Goal: Task Accomplishment & Management: Manage account settings

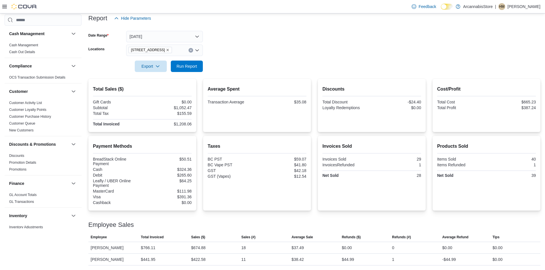
scroll to position [234, 0]
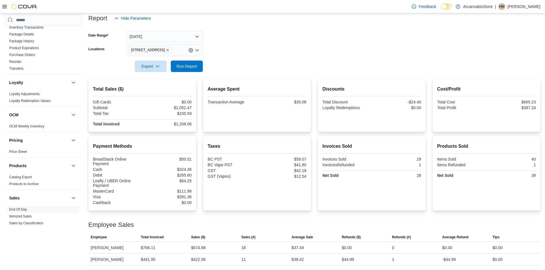
click at [199, 59] on div at bounding box center [314, 58] width 452 height 5
click at [192, 64] on span "Run Report" at bounding box center [187, 66] width 21 height 6
click at [169, 51] on icon "Remove 2267 Kingsway - 450548 from selection in this group" at bounding box center [167, 49] width 3 height 3
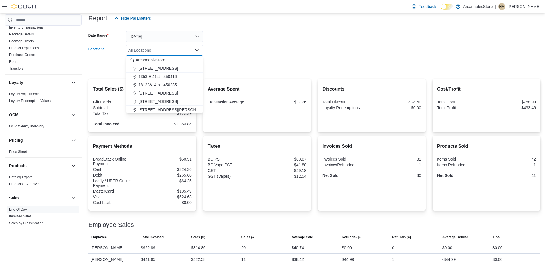
click at [222, 59] on div at bounding box center [314, 58] width 452 height 5
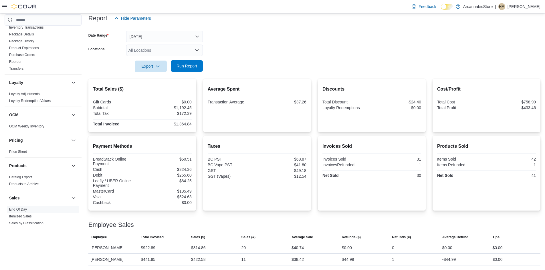
click at [185, 70] on span "Run Report" at bounding box center [186, 65] width 25 height 11
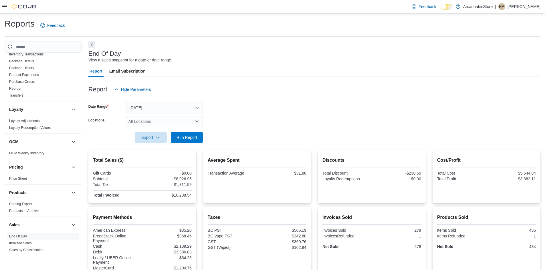
click at [161, 121] on div "All Locations" at bounding box center [164, 121] width 77 height 11
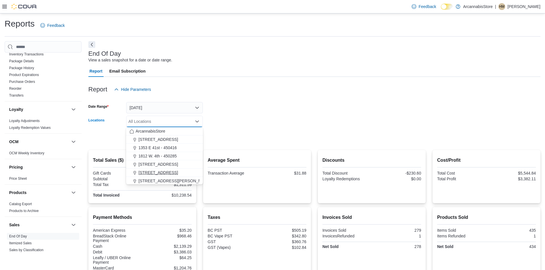
click at [162, 176] on div "ArcannabisStore 1290 E. 12th Ave - 450225 1353 E 41st - 450416 1812 W. 4th - 45…" at bounding box center [164, 168] width 77 height 83
click at [159, 174] on span "[STREET_ADDRESS]" at bounding box center [158, 173] width 39 height 6
drag, startPoint x: 307, startPoint y: 84, endPoint x: 276, endPoint y: 92, distance: 32.2
click at [307, 84] on div "Report Hide Parameters" at bounding box center [314, 89] width 452 height 11
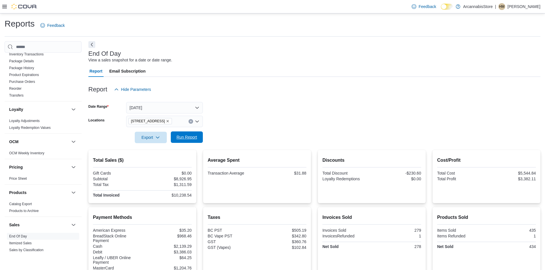
click at [201, 134] on button "Run Report" at bounding box center [187, 137] width 32 height 11
click at [175, 138] on span "Run Report" at bounding box center [186, 137] width 25 height 11
click at [181, 140] on span "Run Report" at bounding box center [187, 138] width 21 height 6
click at [169, 121] on icon "Remove 2267 Kingsway - 450548 from selection in this group" at bounding box center [167, 121] width 3 height 3
drag, startPoint x: 237, startPoint y: 127, endPoint x: 213, endPoint y: 131, distance: 23.8
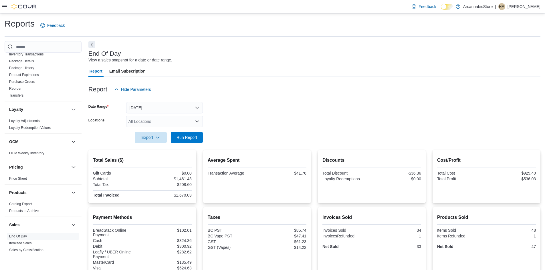
click at [231, 129] on form "Date Range Today Locations All Locations Export Run Report" at bounding box center [314, 119] width 452 height 48
click at [195, 136] on span "Run Report" at bounding box center [187, 138] width 21 height 6
click at [159, 124] on div "All Locations" at bounding box center [164, 121] width 77 height 11
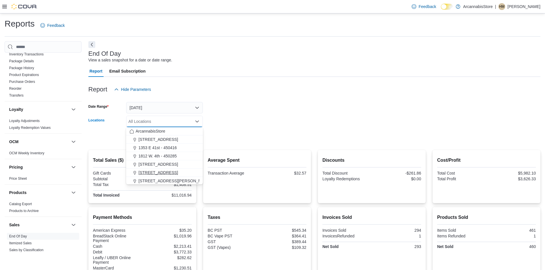
click at [159, 173] on span "[STREET_ADDRESS]" at bounding box center [158, 173] width 39 height 6
click at [240, 148] on div at bounding box center [314, 146] width 452 height 7
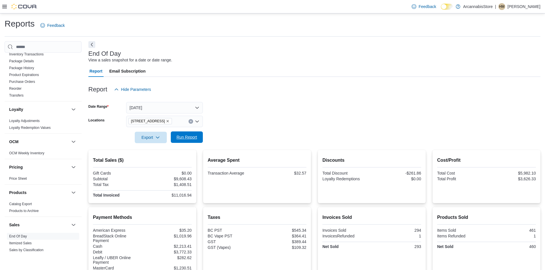
drag, startPoint x: 187, startPoint y: 135, endPoint x: 189, endPoint y: 135, distance: 2.9
click at [187, 136] on span "Run Report" at bounding box center [187, 138] width 21 height 6
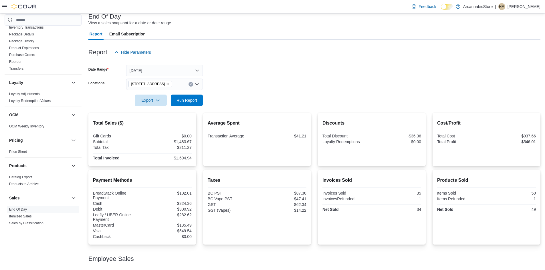
scroll to position [71, 0]
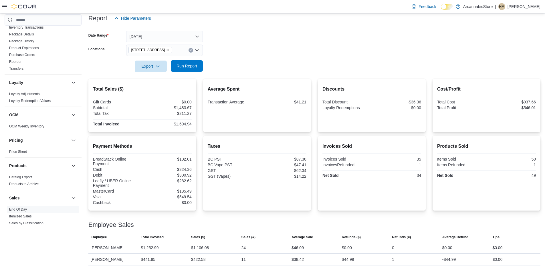
click at [191, 68] on span "Run Report" at bounding box center [187, 66] width 21 height 6
click at [183, 62] on span "Run Report" at bounding box center [186, 65] width 25 height 11
click at [169, 51] on icon "Remove 2267 Kingsway - 450548 from selection in this group" at bounding box center [167, 49] width 3 height 3
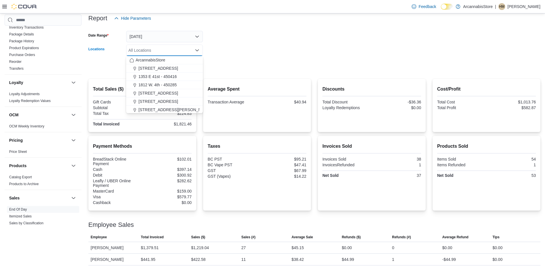
drag, startPoint x: 219, startPoint y: 62, endPoint x: 207, endPoint y: 66, distance: 12.7
click at [218, 62] on form "Date Range Today Locations All Locations Combo box. Selected. Combo box input. …" at bounding box center [314, 48] width 452 height 48
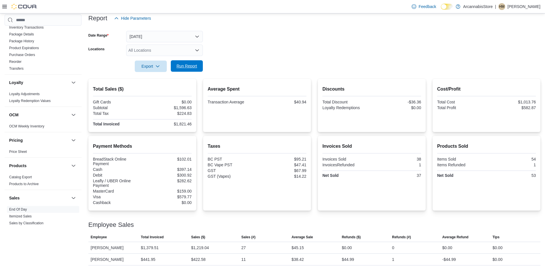
click at [191, 68] on span "Run Report" at bounding box center [187, 66] width 21 height 6
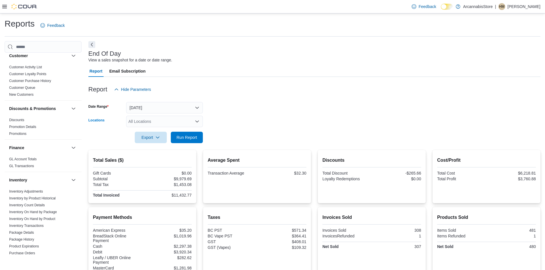
click at [159, 121] on div "All Locations" at bounding box center [164, 121] width 77 height 11
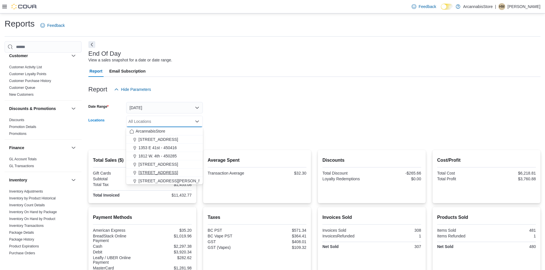
drag, startPoint x: 156, startPoint y: 169, endPoint x: 156, endPoint y: 172, distance: 3.1
click at [156, 172] on div "ArcannabisStore 1290 E. 12th Ave - 450225 1353 E 41st - 450416 1812 W. 4th - 45…" at bounding box center [164, 168] width 77 height 83
click at [156, 172] on span "[STREET_ADDRESS]" at bounding box center [158, 173] width 39 height 6
drag, startPoint x: 232, startPoint y: 103, endPoint x: 218, endPoint y: 119, distance: 21.3
click at [230, 103] on form "Date Range Today Locations 2267 Kingsway - 450548 Combo box. Selected. 2267 Kin…" at bounding box center [314, 119] width 452 height 48
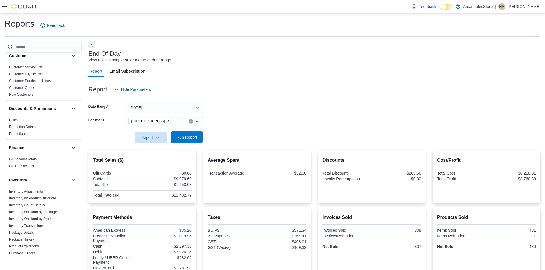
click at [197, 140] on span "Run Report" at bounding box center [186, 137] width 25 height 11
click at [169, 116] on div "[STREET_ADDRESS]" at bounding box center [164, 121] width 77 height 11
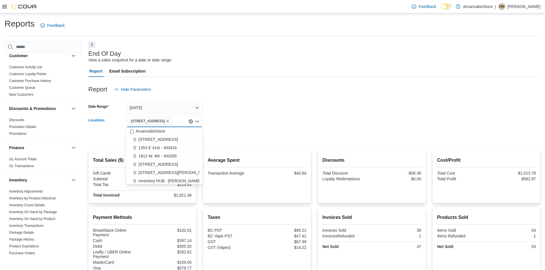
click at [202, 76] on div "Report Email Subscription" at bounding box center [314, 71] width 452 height 11
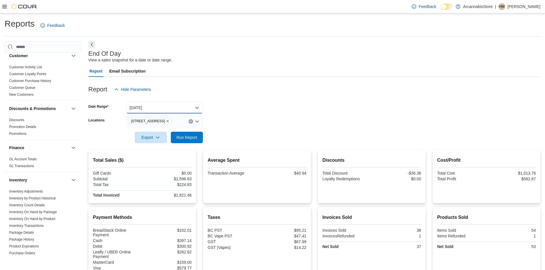
click at [158, 108] on button "[DATE]" at bounding box center [164, 107] width 77 height 11
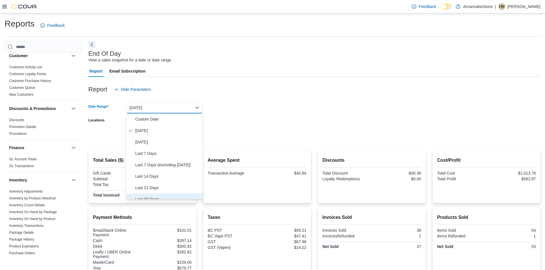
click at [149, 194] on button "Last 30 Days" at bounding box center [164, 199] width 77 height 11
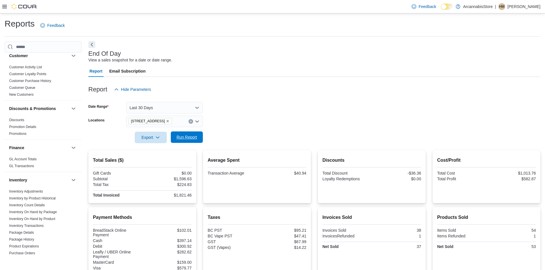
drag, startPoint x: 248, startPoint y: 103, endPoint x: 191, endPoint y: 137, distance: 66.1
click at [230, 112] on form "Date Range Last 30 Days Locations 2267 Kingsway - 450548 Export Run Report" at bounding box center [314, 119] width 452 height 48
click at [190, 142] on span "Run Report" at bounding box center [186, 137] width 25 height 11
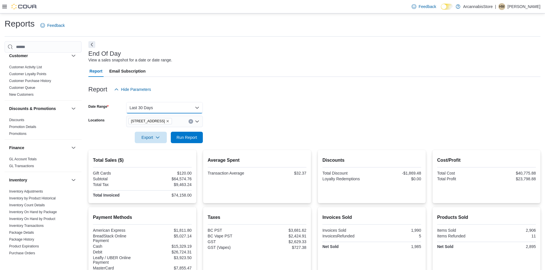
click at [170, 106] on button "Last 30 Days" at bounding box center [164, 107] width 77 height 11
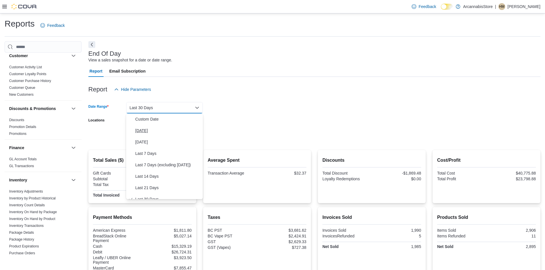
scroll to position [6, 0]
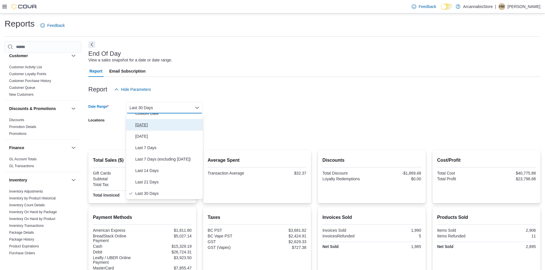
click at [146, 124] on span "[DATE]" at bounding box center [167, 125] width 65 height 7
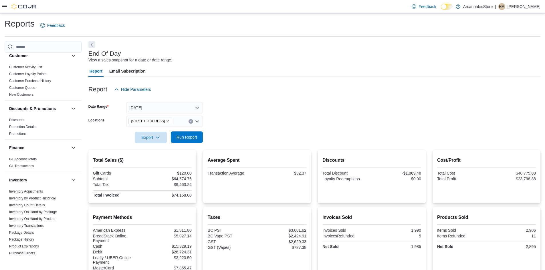
click at [182, 135] on span "Run Report" at bounding box center [187, 138] width 21 height 6
click at [191, 143] on div "Export Run Report" at bounding box center [145, 137] width 114 height 11
click at [190, 139] on span "Run Report" at bounding box center [187, 138] width 21 height 6
click at [169, 122] on icon "Remove 2267 Kingsway - 450548 from selection in this group" at bounding box center [167, 121] width 3 height 3
drag, startPoint x: 253, startPoint y: 114, endPoint x: 228, endPoint y: 129, distance: 29.8
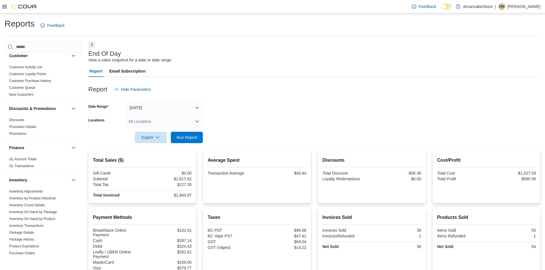
click at [253, 115] on form "Date Range Today Locations All Locations Export Run Report" at bounding box center [314, 119] width 452 height 48
click at [188, 137] on span "Run Report" at bounding box center [187, 138] width 21 height 6
click at [137, 120] on div "All Locations" at bounding box center [164, 121] width 77 height 11
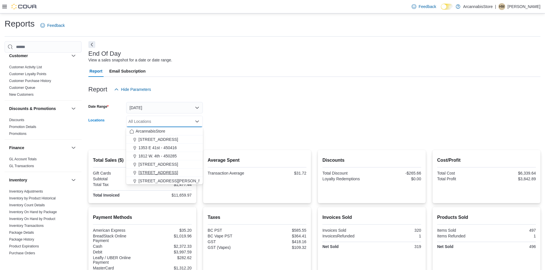
click at [152, 172] on span "[STREET_ADDRESS]" at bounding box center [158, 173] width 39 height 6
click at [223, 125] on form "Date Range Today Locations 2267 Kingsway - 450548 Combo box. Selected. 2267 Kin…" at bounding box center [314, 119] width 452 height 48
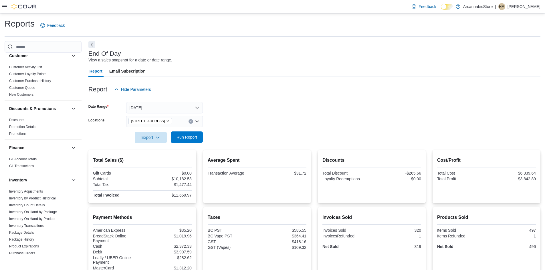
click at [190, 140] on span "Run Report" at bounding box center [187, 138] width 21 height 6
click at [193, 135] on span "Run Report" at bounding box center [186, 137] width 25 height 11
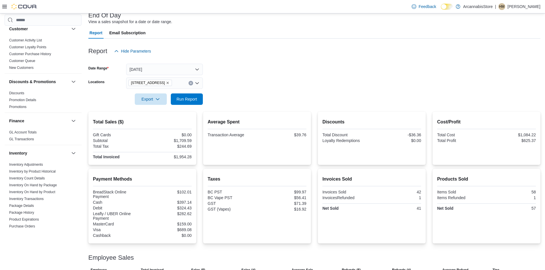
scroll to position [71, 0]
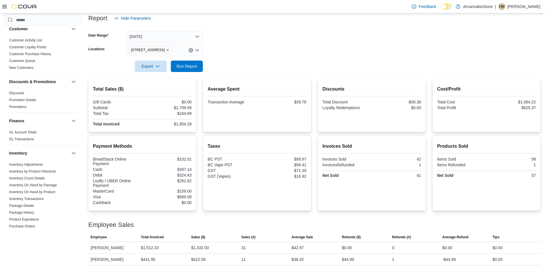
drag, startPoint x: 193, startPoint y: 78, endPoint x: 190, endPoint y: 73, distance: 5.6
click at [191, 75] on div at bounding box center [314, 75] width 452 height 7
click at [189, 68] on span "Run Report" at bounding box center [187, 66] width 21 height 6
click at [193, 69] on span "Run Report" at bounding box center [187, 66] width 21 height 6
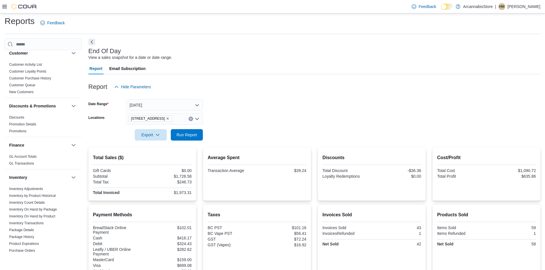
scroll to position [0, 0]
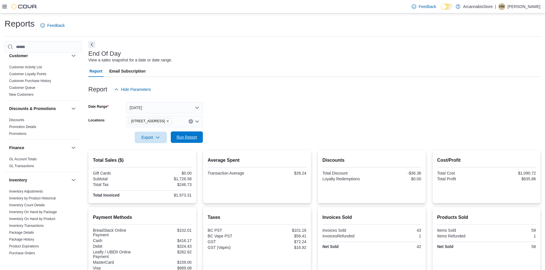
click at [195, 136] on span "Run Report" at bounding box center [187, 138] width 21 height 6
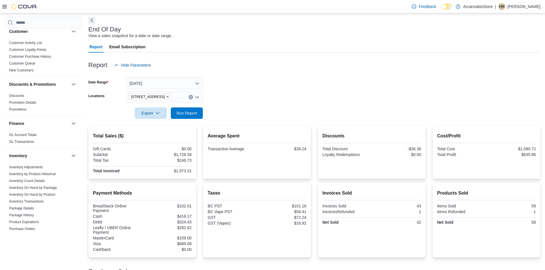
scroll to position [71, 0]
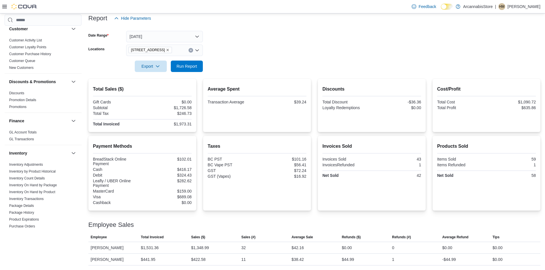
click at [193, 72] on div at bounding box center [314, 75] width 452 height 7
click at [192, 68] on span "Run Report" at bounding box center [187, 66] width 21 height 6
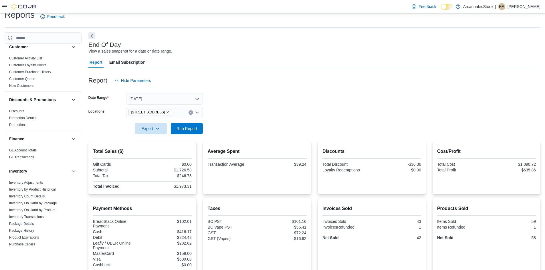
scroll to position [0, 0]
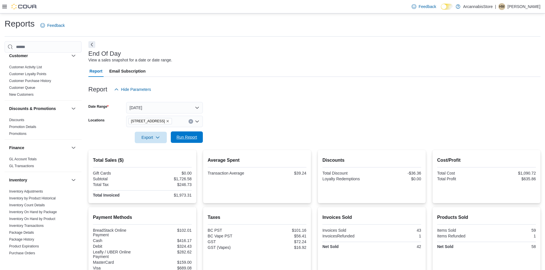
click at [181, 140] on span "Run Report" at bounding box center [187, 138] width 21 height 6
click at [187, 139] on span "Run Report" at bounding box center [187, 138] width 21 height 6
click at [178, 136] on span "Run Report" at bounding box center [187, 138] width 21 height 6
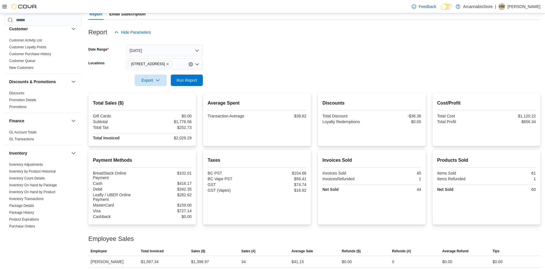
scroll to position [71, 0]
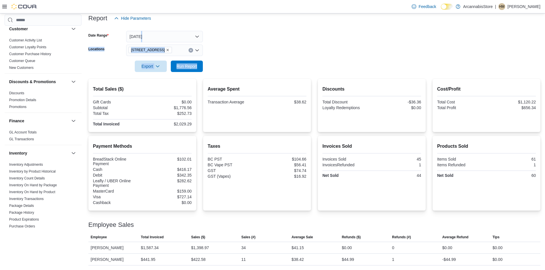
drag, startPoint x: 193, startPoint y: 67, endPoint x: 182, endPoint y: 31, distance: 37.0
click at [182, 31] on div "Report Hide Parameters Date Range Today Locations 2267 Kingsway - 450548 Export…" at bounding box center [314, 136] width 452 height 260
click at [182, 31] on button "[DATE]" at bounding box center [164, 36] width 77 height 11
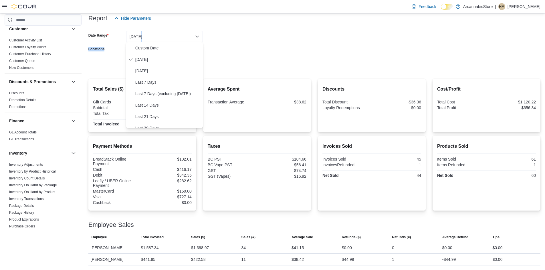
drag, startPoint x: 284, startPoint y: 61, endPoint x: 213, endPoint y: 56, distance: 71.2
click at [283, 61] on form "Date Range Today Locations 2267 Kingsway - 450548 Export Run Report" at bounding box center [314, 48] width 452 height 48
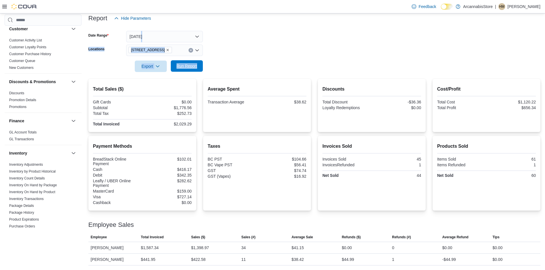
click at [197, 63] on span "Run Report" at bounding box center [186, 65] width 25 height 11
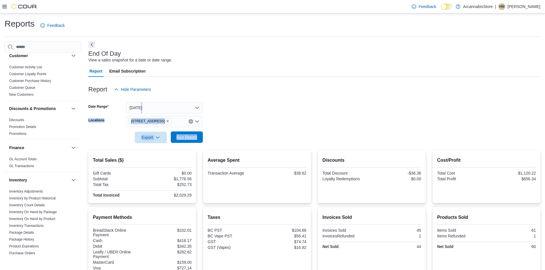
click at [184, 140] on span "Run Report" at bounding box center [187, 138] width 21 height 6
click at [182, 138] on span "Run Report" at bounding box center [187, 138] width 21 height 6
click at [179, 140] on span "Run Report" at bounding box center [187, 138] width 21 height 6
click at [169, 120] on icon "Remove 2267 Kingsway - 450548 from selection in this group" at bounding box center [167, 121] width 3 height 3
drag, startPoint x: 224, startPoint y: 120, endPoint x: 195, endPoint y: 132, distance: 31.0
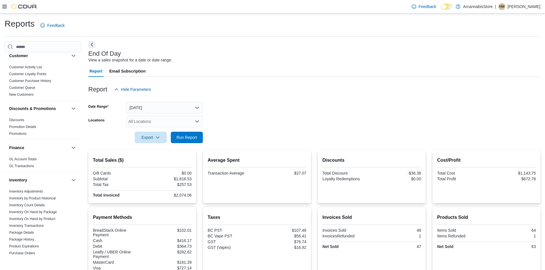
click at [224, 121] on form "Date Range Today Locations All Locations Export Run Report" at bounding box center [314, 119] width 452 height 48
click at [188, 136] on span "Run Report" at bounding box center [187, 138] width 21 height 6
click at [160, 121] on div "All Locations" at bounding box center [164, 121] width 77 height 11
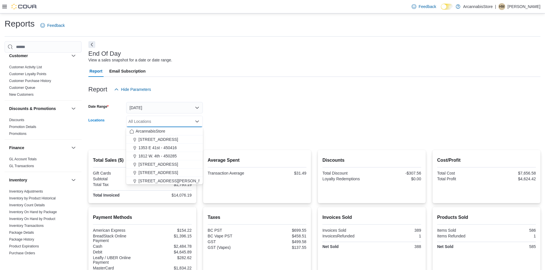
click at [244, 111] on form "Date Range Today Locations All Locations Combo box. Selected. Combo box input. …" at bounding box center [314, 119] width 452 height 48
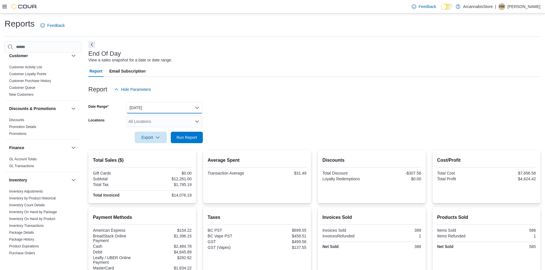
click at [167, 104] on button "[DATE]" at bounding box center [164, 107] width 77 height 11
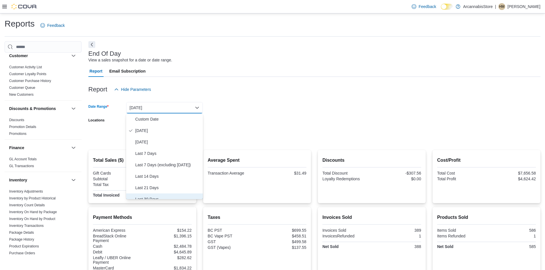
click at [149, 196] on span "Last 30 Days" at bounding box center [167, 199] width 65 height 7
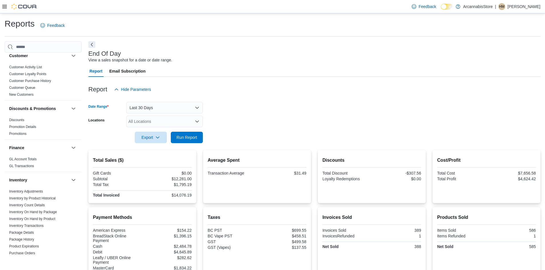
click at [192, 145] on div at bounding box center [314, 146] width 452 height 7
click at [189, 137] on span "Run Report" at bounding box center [187, 138] width 21 height 6
click at [177, 126] on div "All Locations" at bounding box center [164, 121] width 77 height 11
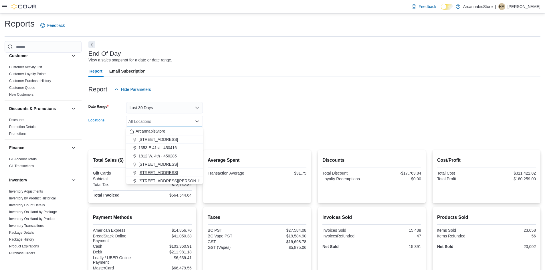
click at [157, 174] on span "[STREET_ADDRESS]" at bounding box center [158, 173] width 39 height 6
click at [232, 141] on form "Date Range Last 30 Days Locations 2267 Kingsway - 450548 Combo box. Selected. 2…" at bounding box center [314, 119] width 452 height 48
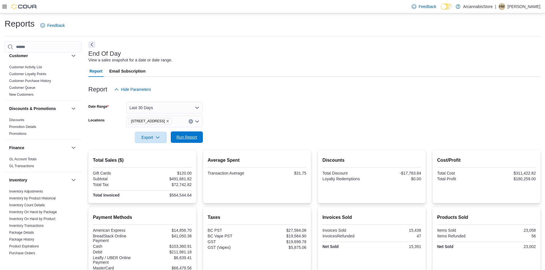
click at [192, 137] on span "Run Report" at bounding box center [187, 138] width 21 height 6
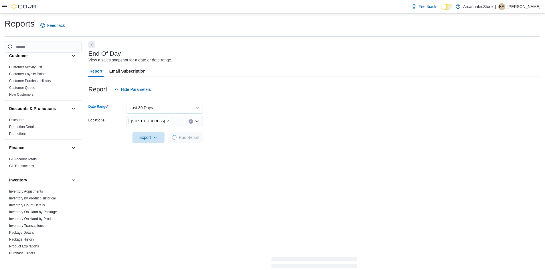
click at [183, 103] on button "Last 30 Days" at bounding box center [164, 107] width 77 height 11
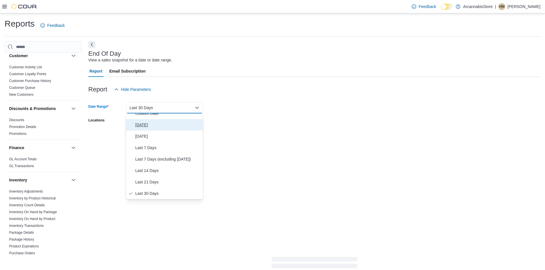
click at [146, 128] on span "[DATE]" at bounding box center [167, 125] width 65 height 7
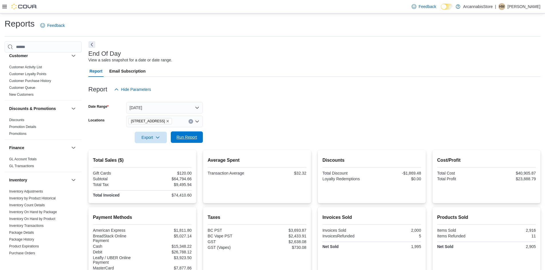
click at [179, 137] on span "Run Report" at bounding box center [187, 138] width 21 height 6
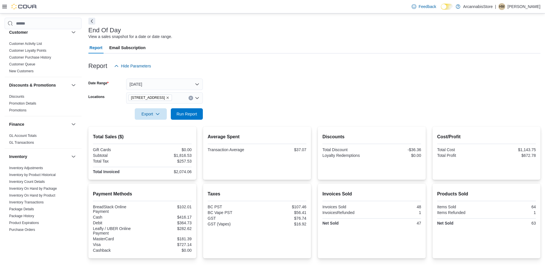
scroll to position [71, 0]
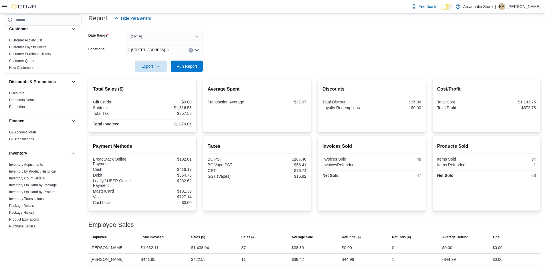
click at [186, 57] on div at bounding box center [314, 58] width 452 height 5
click at [186, 66] on span "Run Report" at bounding box center [187, 66] width 21 height 6
click at [185, 65] on span "Run Report" at bounding box center [187, 66] width 21 height 6
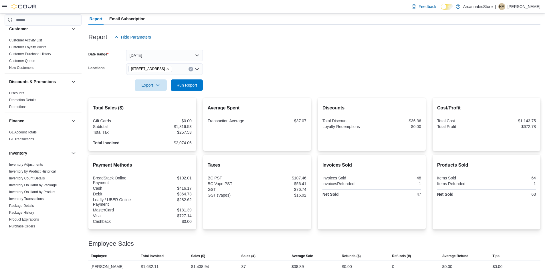
scroll to position [43, 0]
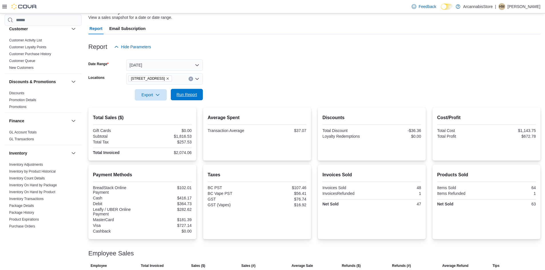
click at [195, 90] on span "Run Report" at bounding box center [186, 94] width 25 height 11
click at [184, 96] on span "Run Report" at bounding box center [187, 95] width 21 height 6
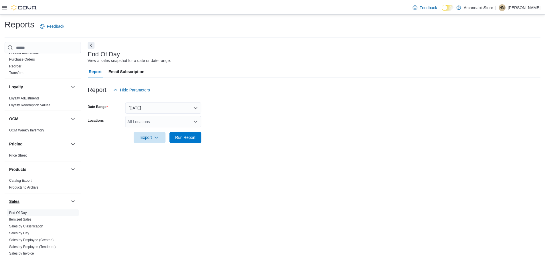
scroll to position [349, 0]
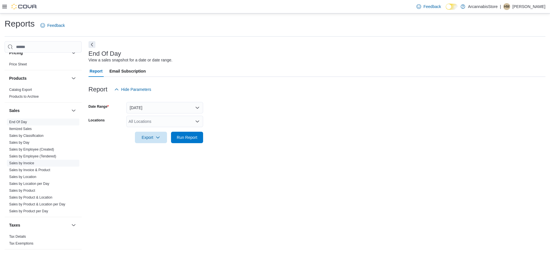
click at [26, 162] on link "Sales by Invoice" at bounding box center [21, 163] width 25 height 4
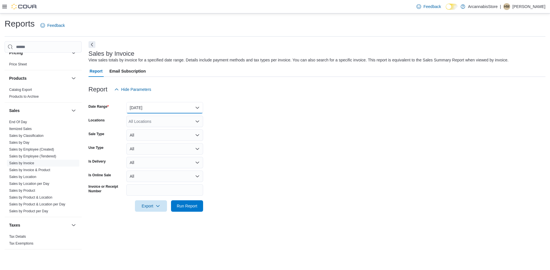
click at [157, 107] on button "[DATE]" at bounding box center [164, 107] width 77 height 11
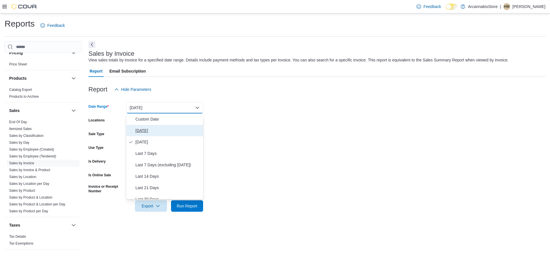
click at [150, 129] on span "[DATE]" at bounding box center [167, 130] width 65 height 7
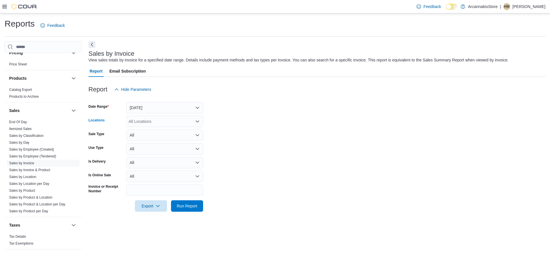
click at [150, 121] on div "All Locations" at bounding box center [164, 121] width 77 height 11
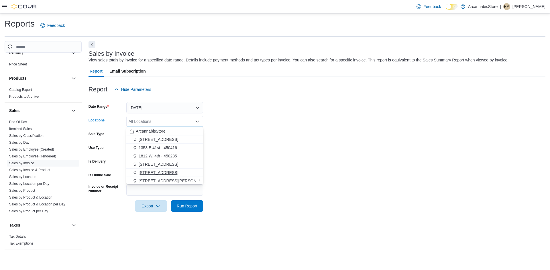
click at [158, 171] on span "[STREET_ADDRESS]" at bounding box center [158, 173] width 39 height 6
drag, startPoint x: 249, startPoint y: 163, endPoint x: 196, endPoint y: 159, distance: 53.1
click at [248, 163] on form "Date Range [DATE] Locations [STREET_ADDRESS] Combo box. Selected. [STREET_ADDRE…" at bounding box center [316, 153] width 457 height 117
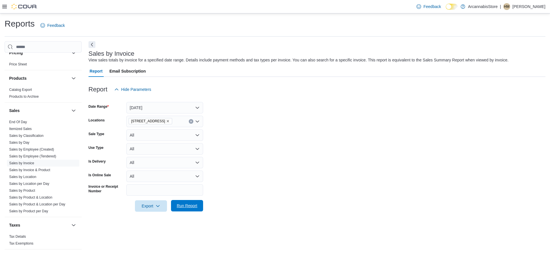
click at [178, 210] on span "Run Report" at bounding box center [186, 205] width 25 height 11
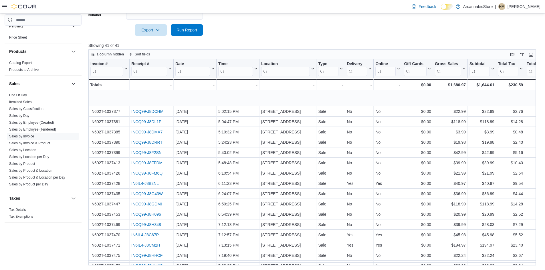
scroll to position [250, 0]
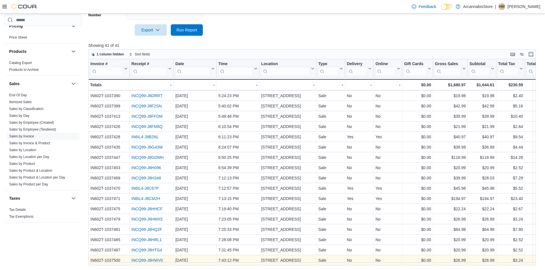
click at [147, 257] on div "INCQ99-J8HWV0" at bounding box center [151, 260] width 40 height 7
click at [148, 258] on link "INCQ99-J8HWV0" at bounding box center [146, 260] width 31 height 5
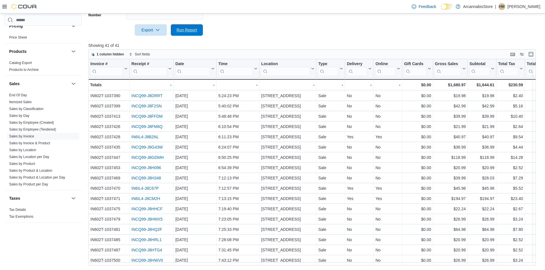
click at [194, 33] on span "Run Report" at bounding box center [186, 29] width 25 height 11
click at [200, 37] on div at bounding box center [314, 39] width 452 height 7
drag, startPoint x: 198, startPoint y: 33, endPoint x: 195, endPoint y: 30, distance: 4.3
click at [197, 33] on span "Run Report" at bounding box center [186, 29] width 25 height 11
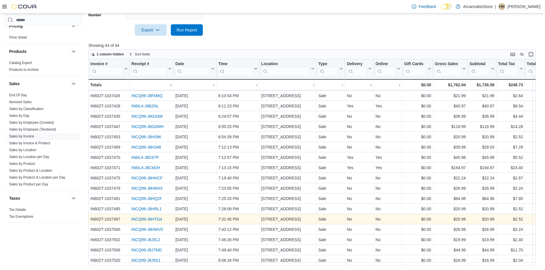
click at [151, 217] on link "INCQ99-J8HTG4" at bounding box center [146, 219] width 31 height 5
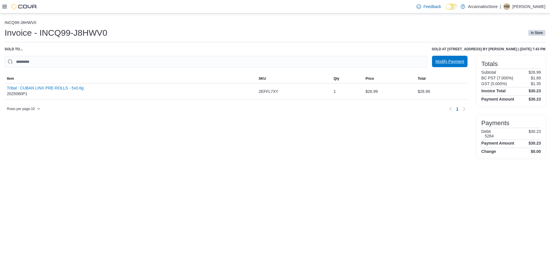
click at [449, 62] on span "Modify Payment" at bounding box center [449, 62] width 29 height 6
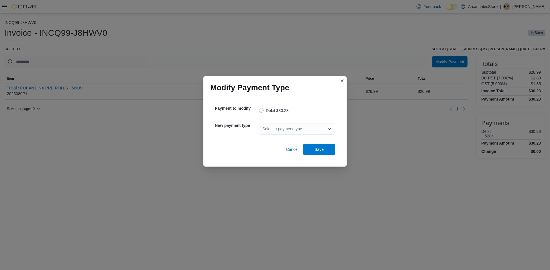
click at [293, 133] on div "Select a payment type" at bounding box center [297, 128] width 76 height 11
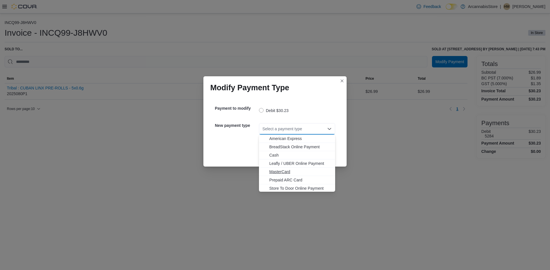
scroll to position [9, 0]
click at [274, 184] on button "Visa" at bounding box center [297, 188] width 76 height 8
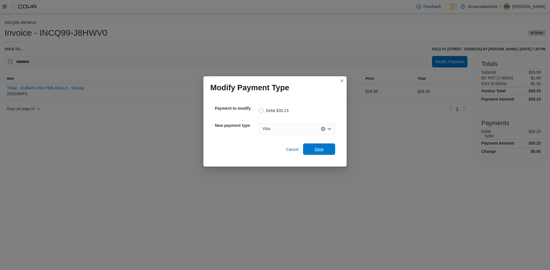
click at [319, 145] on span "Save" at bounding box center [318, 149] width 25 height 11
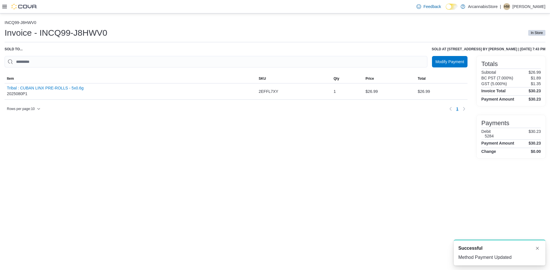
scroll to position [0, 0]
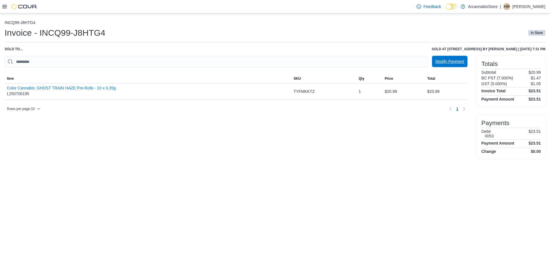
click at [445, 65] on span "Modify Payment" at bounding box center [449, 61] width 29 height 11
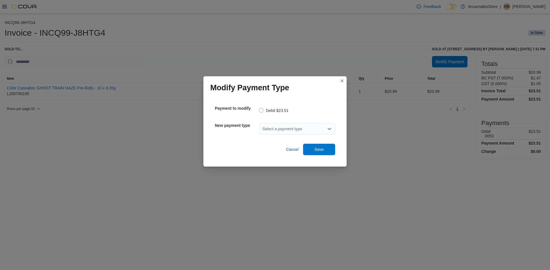
click at [286, 135] on div "Select a payment type" at bounding box center [297, 128] width 76 height 11
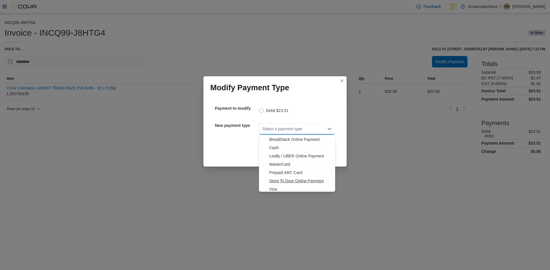
scroll to position [9, 0]
click at [278, 188] on span "Visa" at bounding box center [300, 188] width 62 height 6
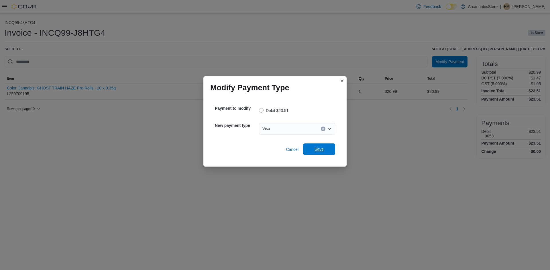
click at [326, 144] on div "Cancel Save" at bounding box center [275, 147] width 120 height 16
click at [322, 148] on span "Save" at bounding box center [318, 150] width 9 height 6
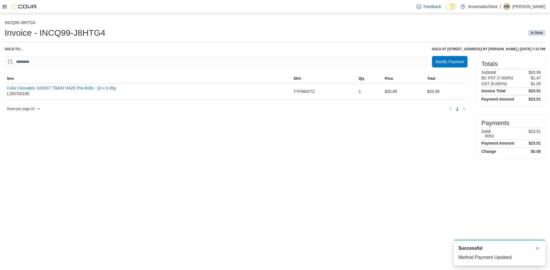
scroll to position [0, 0]
